Goal: Information Seeking & Learning: Find contact information

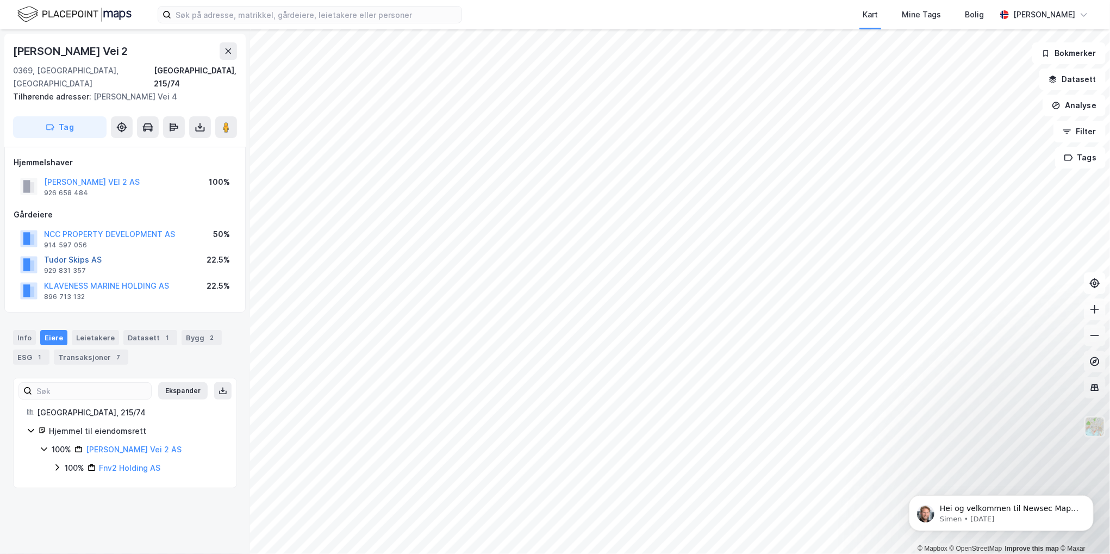
click at [0, 0] on button "Tudor Skips AS" at bounding box center [0, 0] width 0 height 0
